Goal: Task Accomplishment & Management: Complete application form

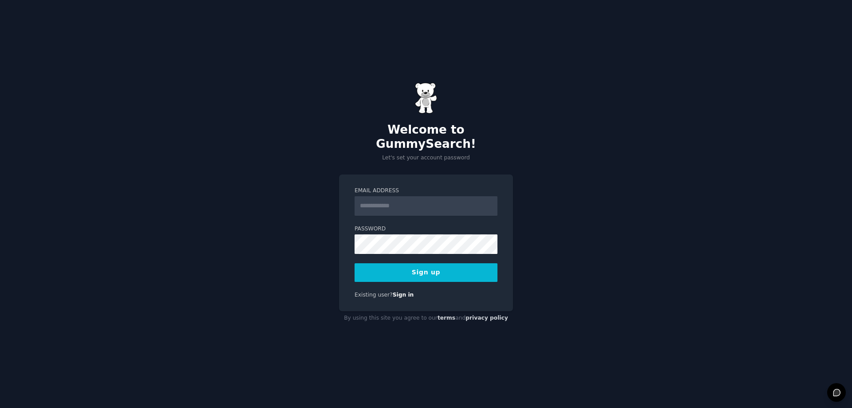
click at [387, 202] on input "Email Address" at bounding box center [425, 206] width 143 height 20
click at [380, 225] on label "Password" at bounding box center [425, 229] width 143 height 8
click at [389, 187] on label "Email Address" at bounding box center [425, 191] width 143 height 8
click at [389, 196] on input "Email Address" at bounding box center [425, 206] width 143 height 20
click at [384, 199] on input "Email Address" at bounding box center [425, 206] width 143 height 20
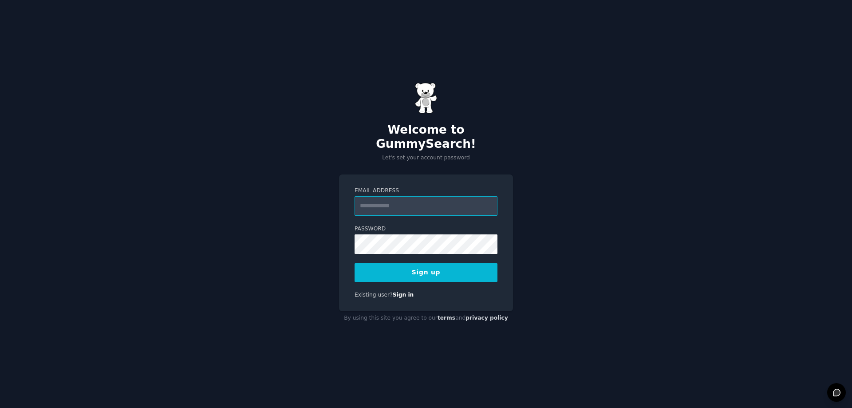
type input "**********"
click at [424, 271] on button "Sign up" at bounding box center [425, 272] width 143 height 19
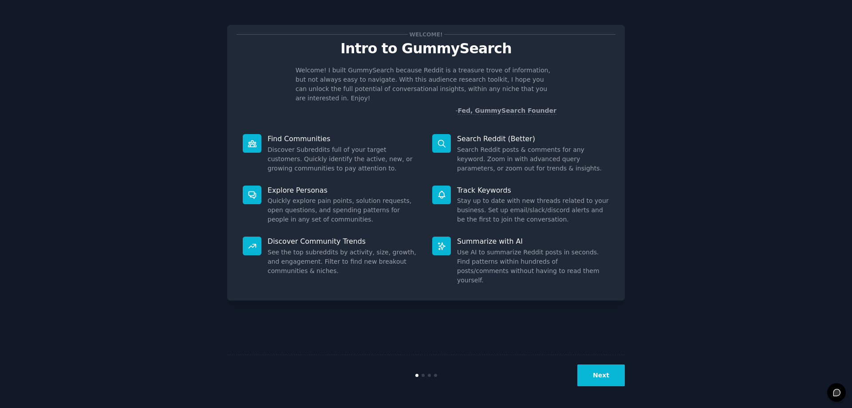
click at [610, 382] on button "Next" at bounding box center [600, 375] width 47 height 22
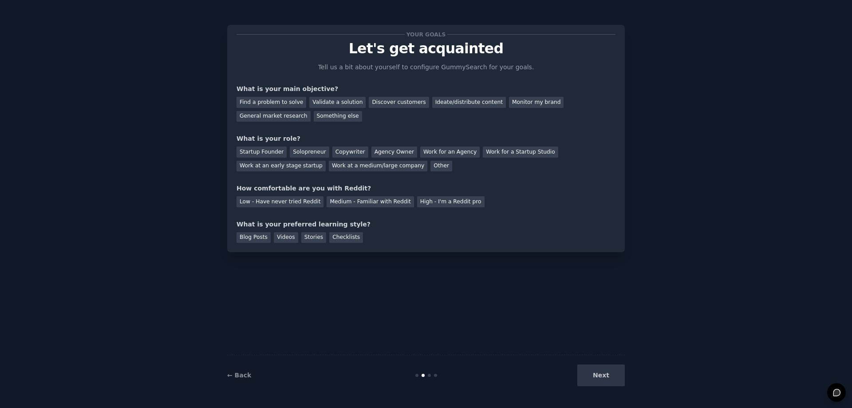
click at [609, 381] on div "Next" at bounding box center [558, 375] width 133 height 22
click at [605, 374] on div "Next" at bounding box center [558, 375] width 133 height 22
click at [256, 102] on div "Find a problem to solve" at bounding box center [271, 102] width 70 height 11
click at [263, 153] on div "Startup Founder" at bounding box center [261, 151] width 50 height 11
click at [252, 206] on div "Low - Have never tried Reddit" at bounding box center [279, 201] width 87 height 11
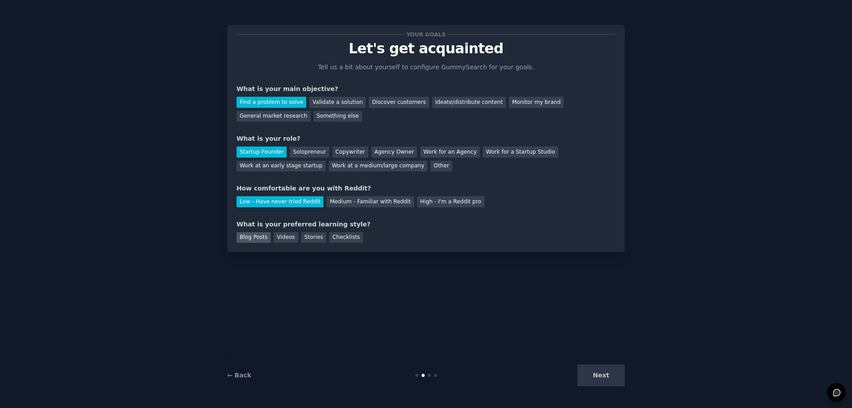
click at [246, 238] on div "Blog Posts" at bounding box center [253, 237] width 34 height 11
click at [606, 377] on button "Next" at bounding box center [600, 375] width 47 height 22
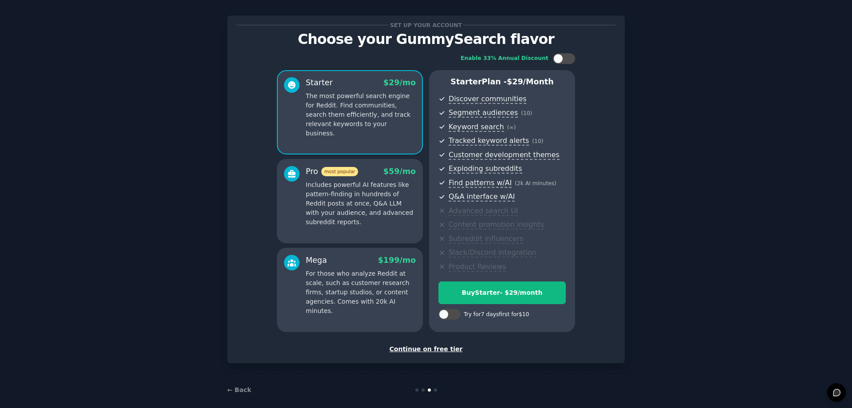
scroll to position [18, 0]
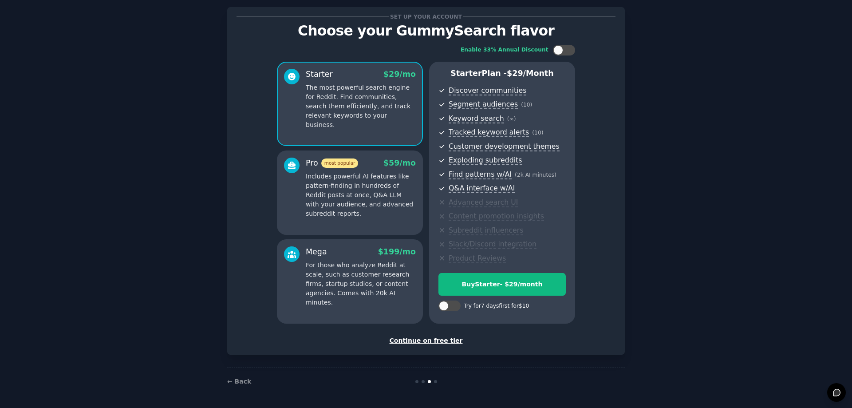
click at [423, 339] on div "Continue on free tier" at bounding box center [425, 340] width 379 height 9
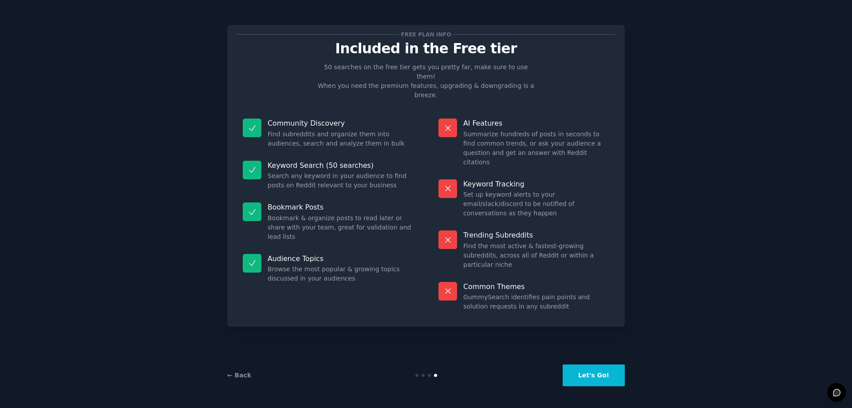
click at [594, 385] on button "Let's Go!" at bounding box center [593, 375] width 62 height 22
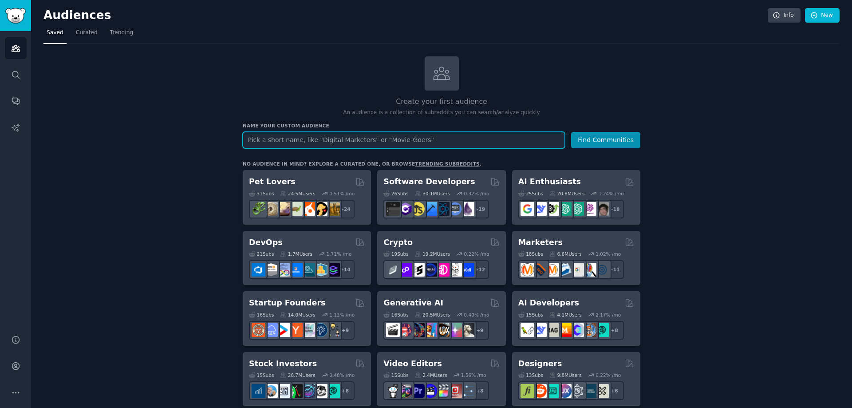
click at [312, 139] on input "text" at bounding box center [404, 140] width 322 height 16
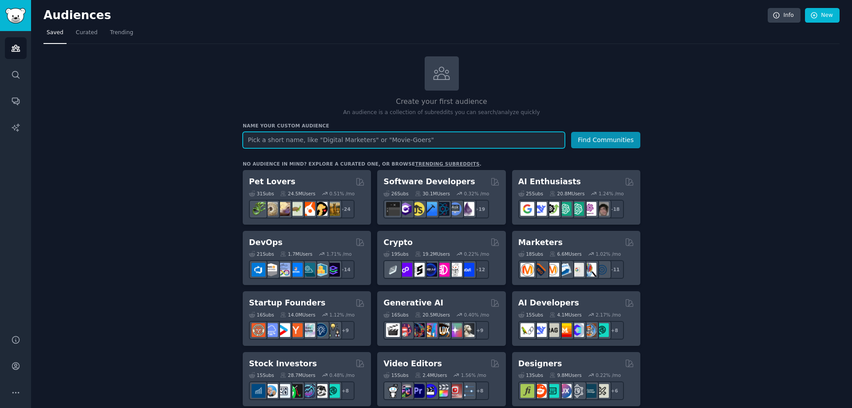
click at [312, 139] on input "text" at bounding box center [404, 140] width 322 height 16
type input "iptv"
click at [571, 132] on button "Find Communities" at bounding box center [605, 140] width 69 height 16
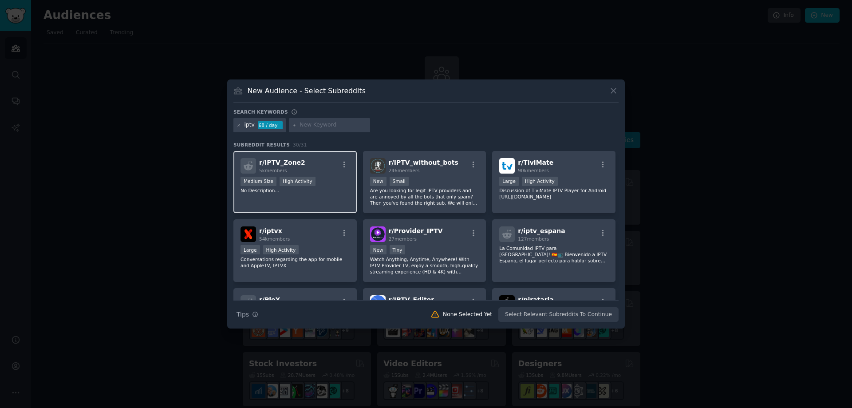
click at [309, 204] on div "r/ IPTV_Zone2 5k members >= 80th percentile for submissions / day Medium Size H…" at bounding box center [294, 182] width 123 height 63
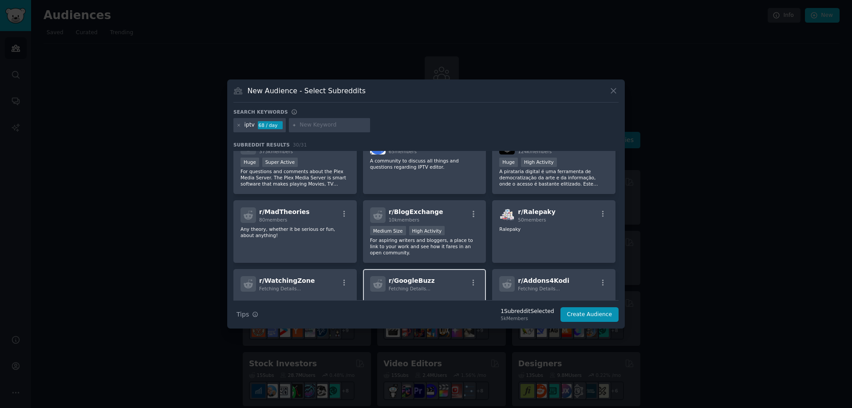
scroll to position [271, 0]
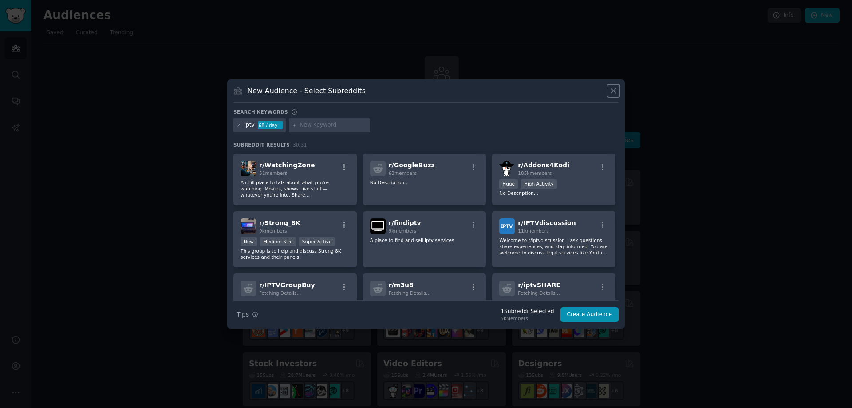
click at [610, 93] on icon at bounding box center [613, 90] width 9 height 9
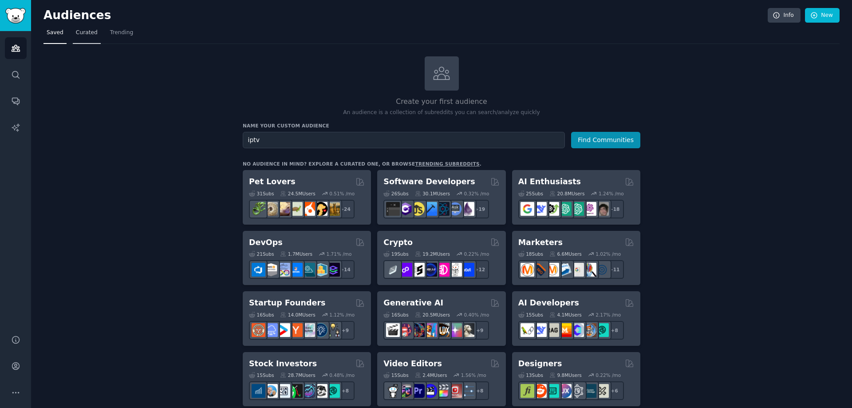
click at [89, 37] on link "Curated" at bounding box center [87, 35] width 28 height 18
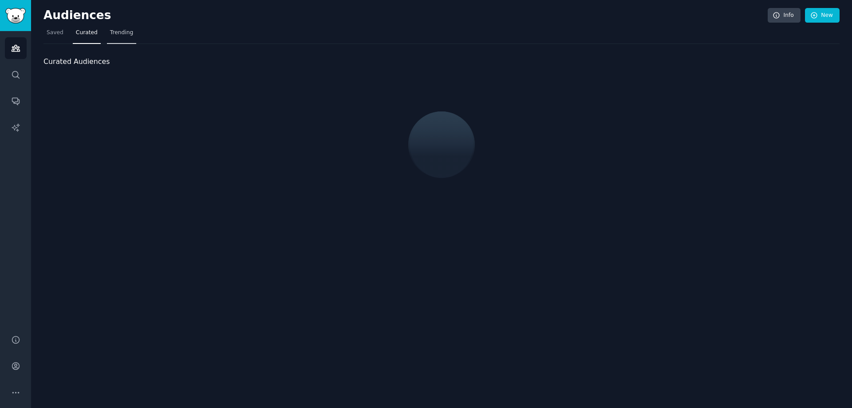
click at [123, 37] on link "Trending" at bounding box center [121, 35] width 29 height 18
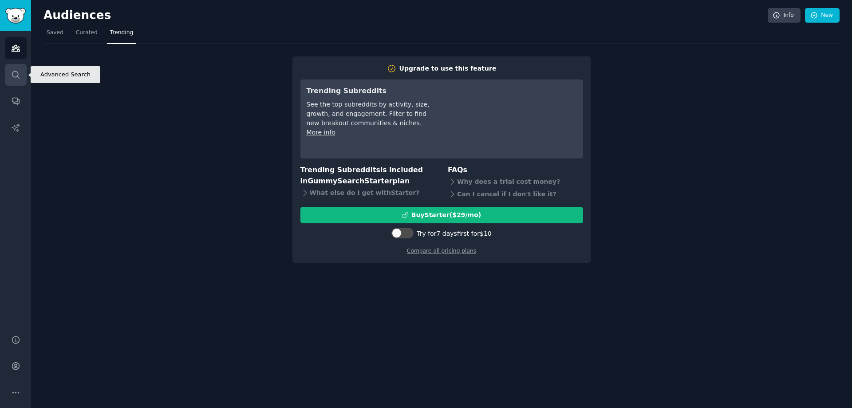
click at [22, 69] on link "Search" at bounding box center [16, 75] width 22 height 22
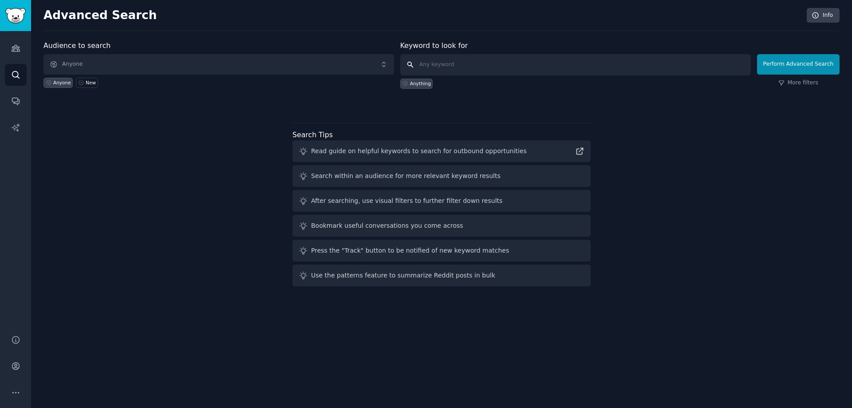
click at [450, 58] on input "text" at bounding box center [575, 64] width 350 height 21
click at [448, 64] on input "text" at bounding box center [575, 64] width 350 height 21
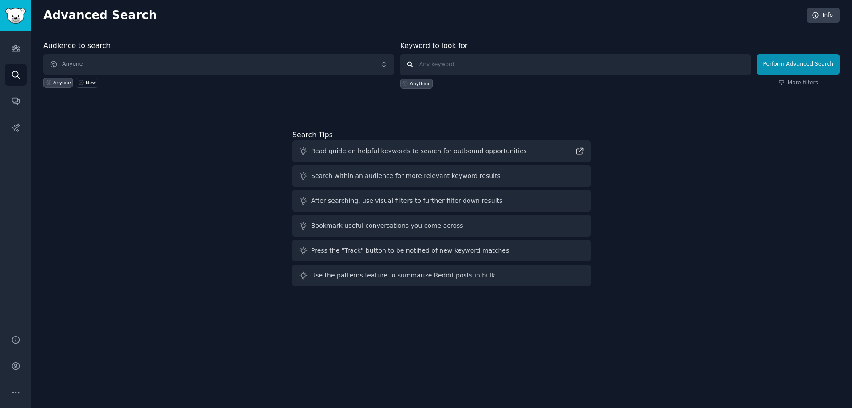
click at [448, 64] on input "text" at bounding box center [575, 64] width 350 height 21
click at [130, 266] on div "Audience to search Anyone Anyone New Keyword to look for Anything Perform Advan…" at bounding box center [441, 164] width 796 height 249
